Goal: Find specific page/section: Find specific page/section

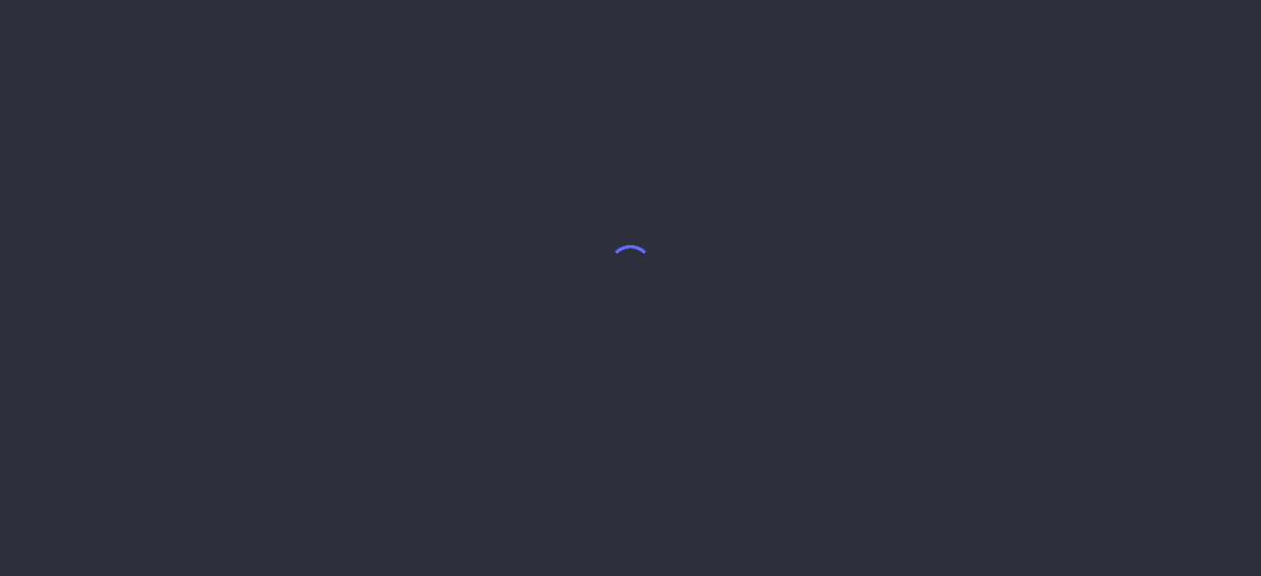
select select "7"
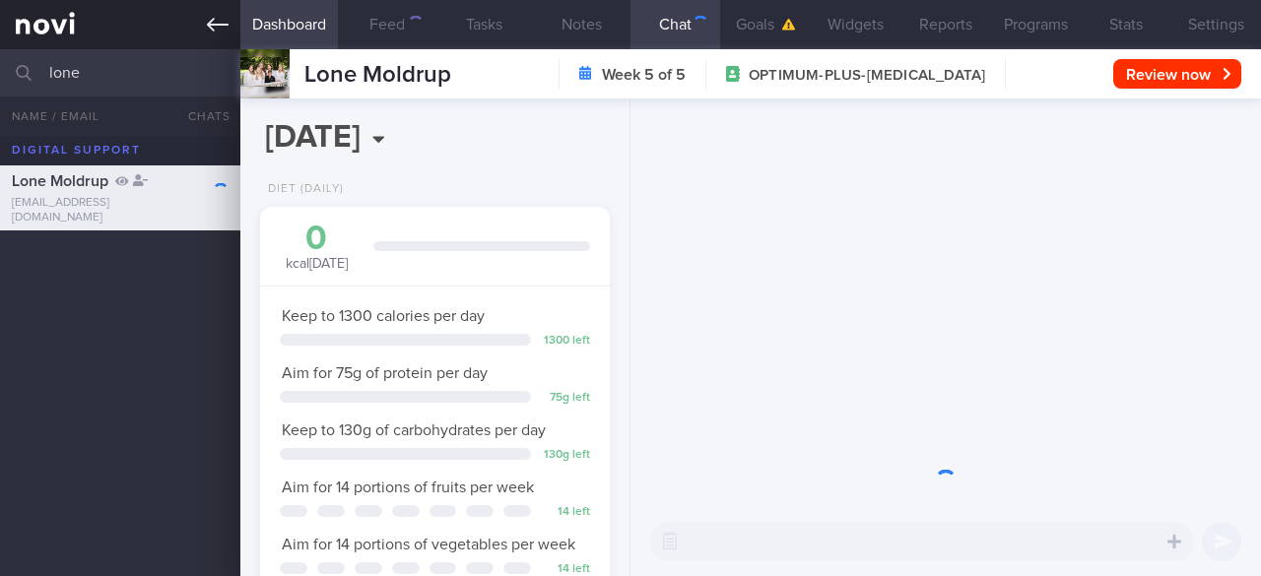
scroll to position [177, 299]
drag, startPoint x: 106, startPoint y: 64, endPoint x: 41, endPoint y: 68, distance: 65.1
click at [41, 68] on div "lone All active patients Assigned patients All active patients Archived patients" at bounding box center [630, 72] width 1261 height 47
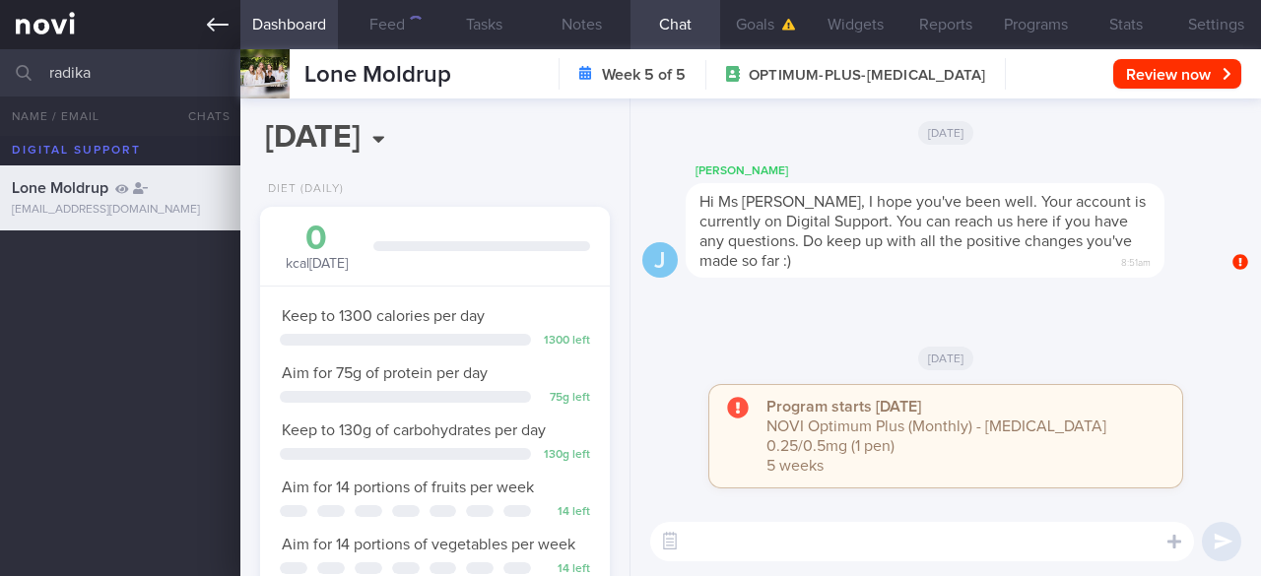
type input "radika"
